Goal: Information Seeking & Learning: Learn about a topic

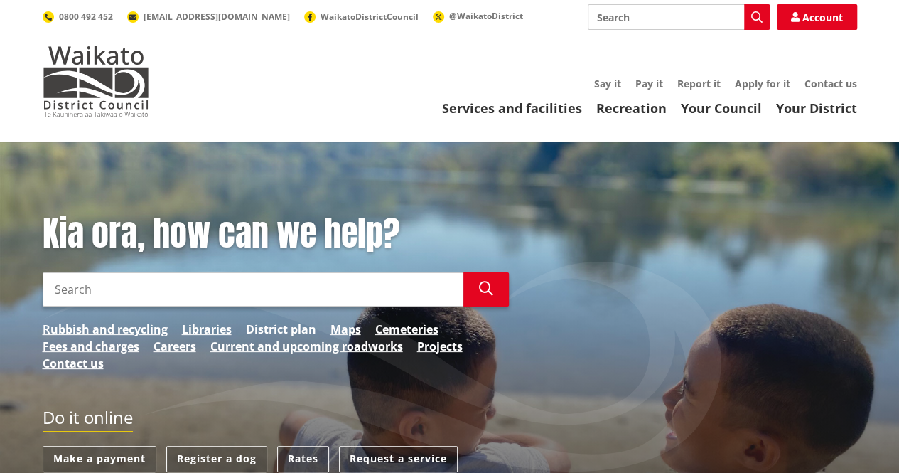
click at [264, 320] on link "District plan" at bounding box center [281, 328] width 70 height 17
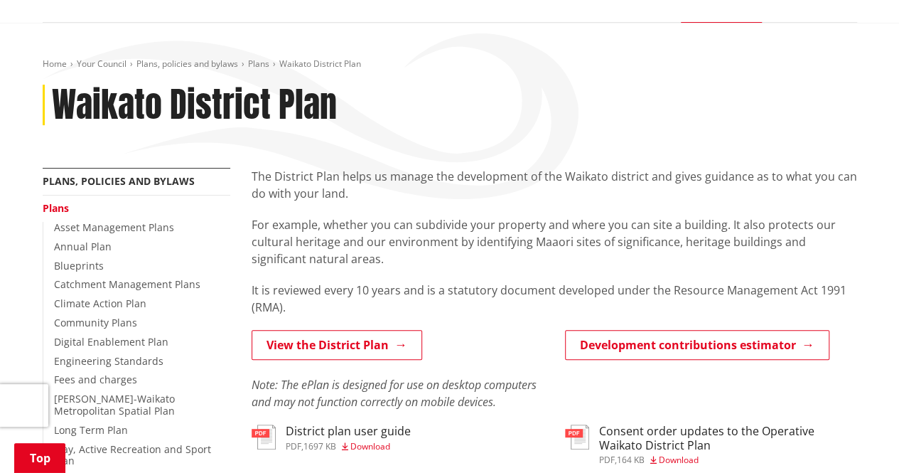
scroll to position [355, 0]
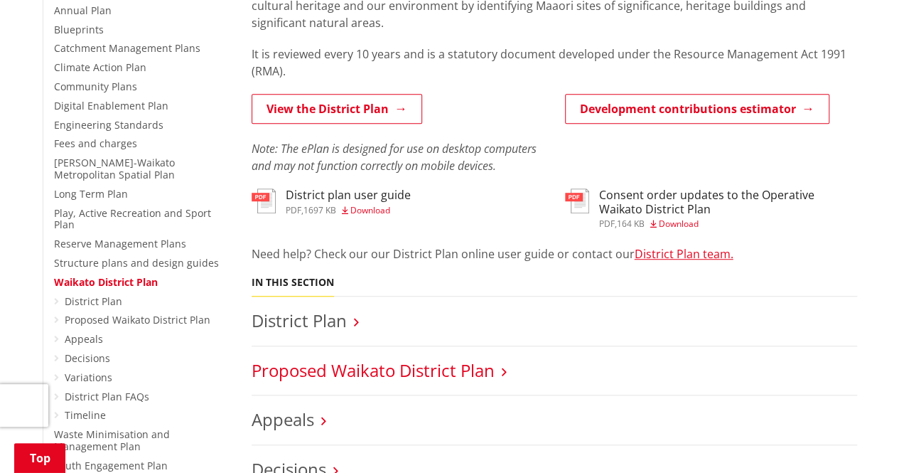
click at [325, 369] on link "Proposed Waikato District Plan" at bounding box center [373, 369] width 243 height 23
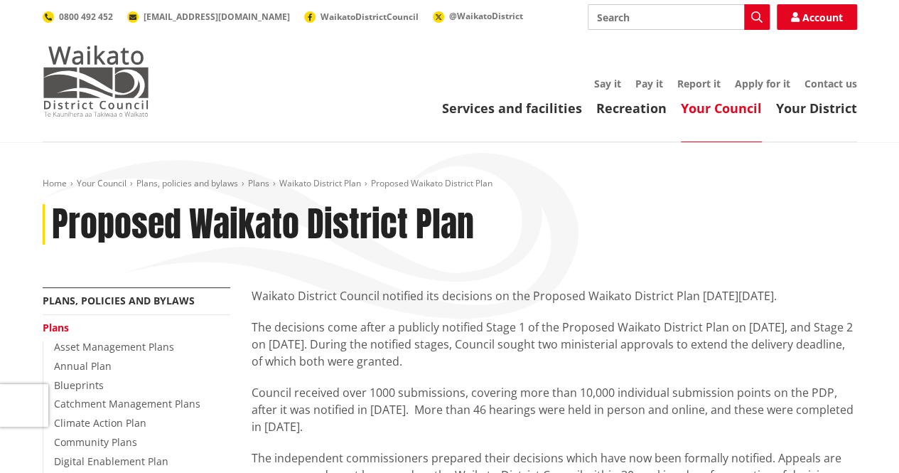
click at [109, 77] on img at bounding box center [96, 80] width 107 height 71
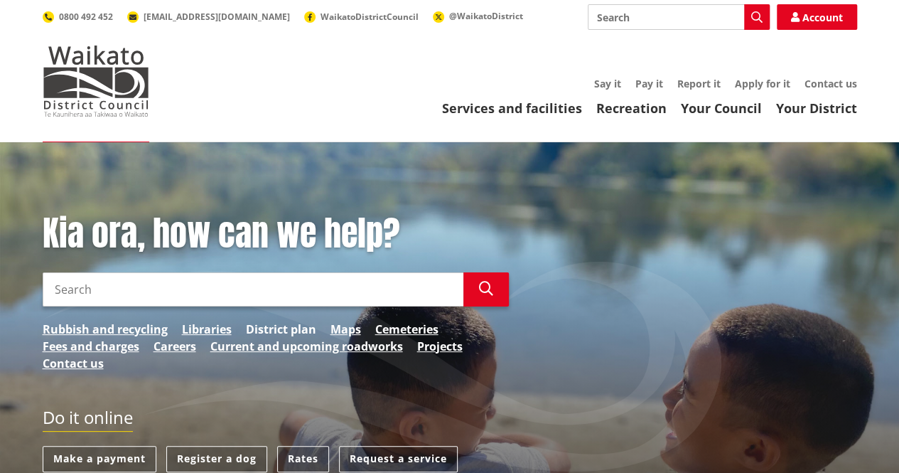
click at [274, 330] on link "District plan" at bounding box center [281, 328] width 70 height 17
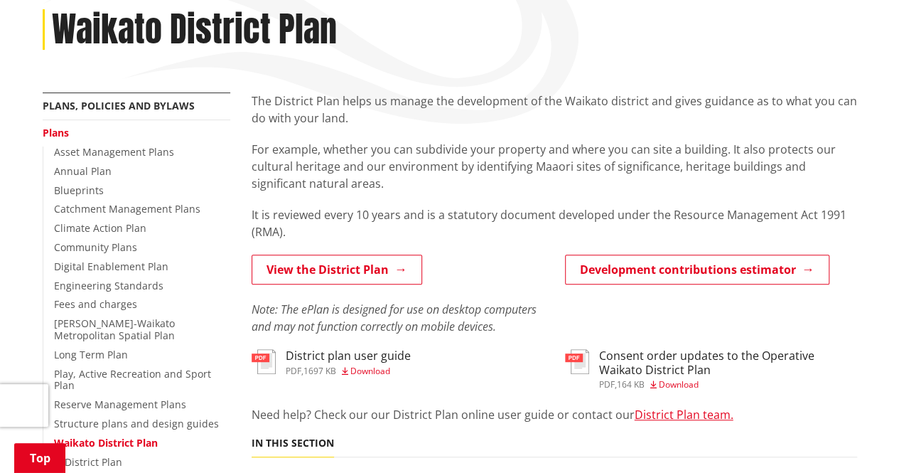
scroll to position [213, 0]
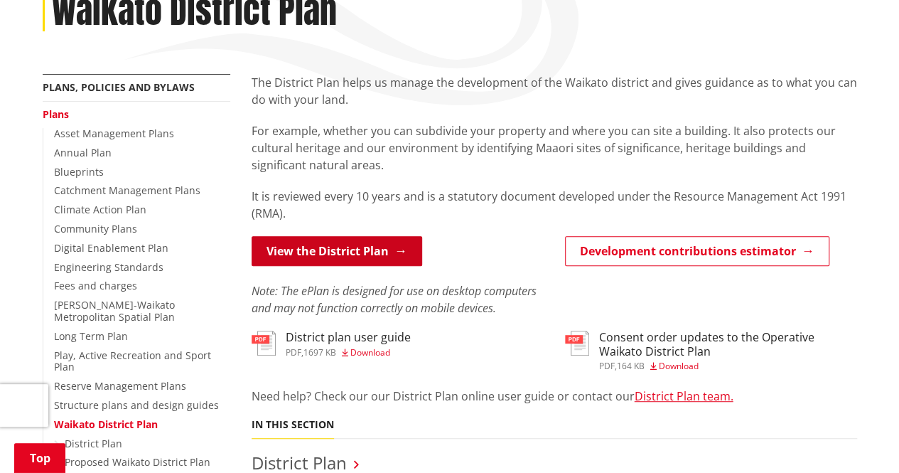
click at [348, 252] on link "View the District Plan" at bounding box center [337, 251] width 171 height 30
